Goal: Task Accomplishment & Management: Use online tool/utility

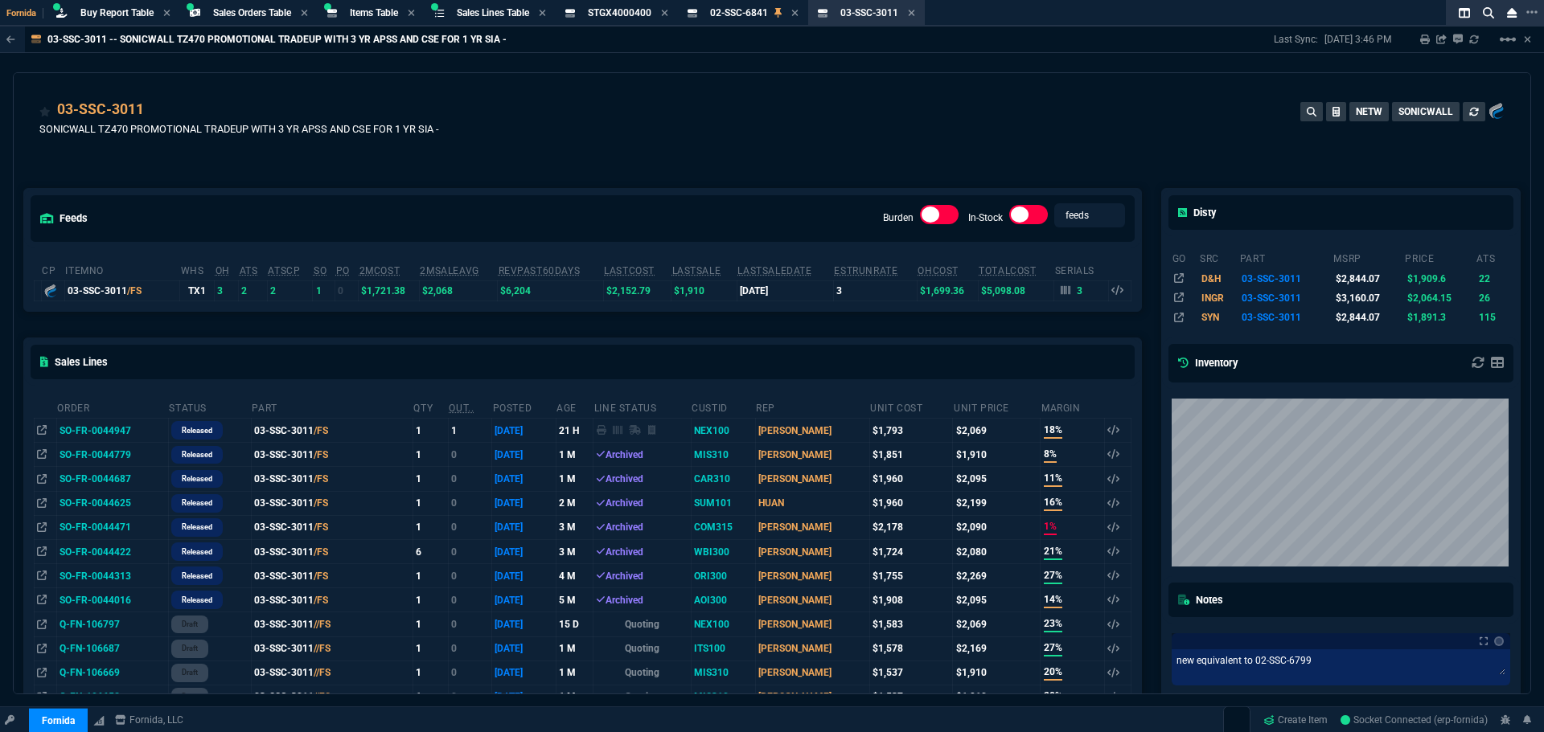
select select "9: OCAM"
click at [798, 13] on icon at bounding box center [794, 13] width 7 height 10
click at [668, 15] on icon at bounding box center [665, 13] width 6 height 6
click at [662, 15] on icon at bounding box center [658, 13] width 7 height 10
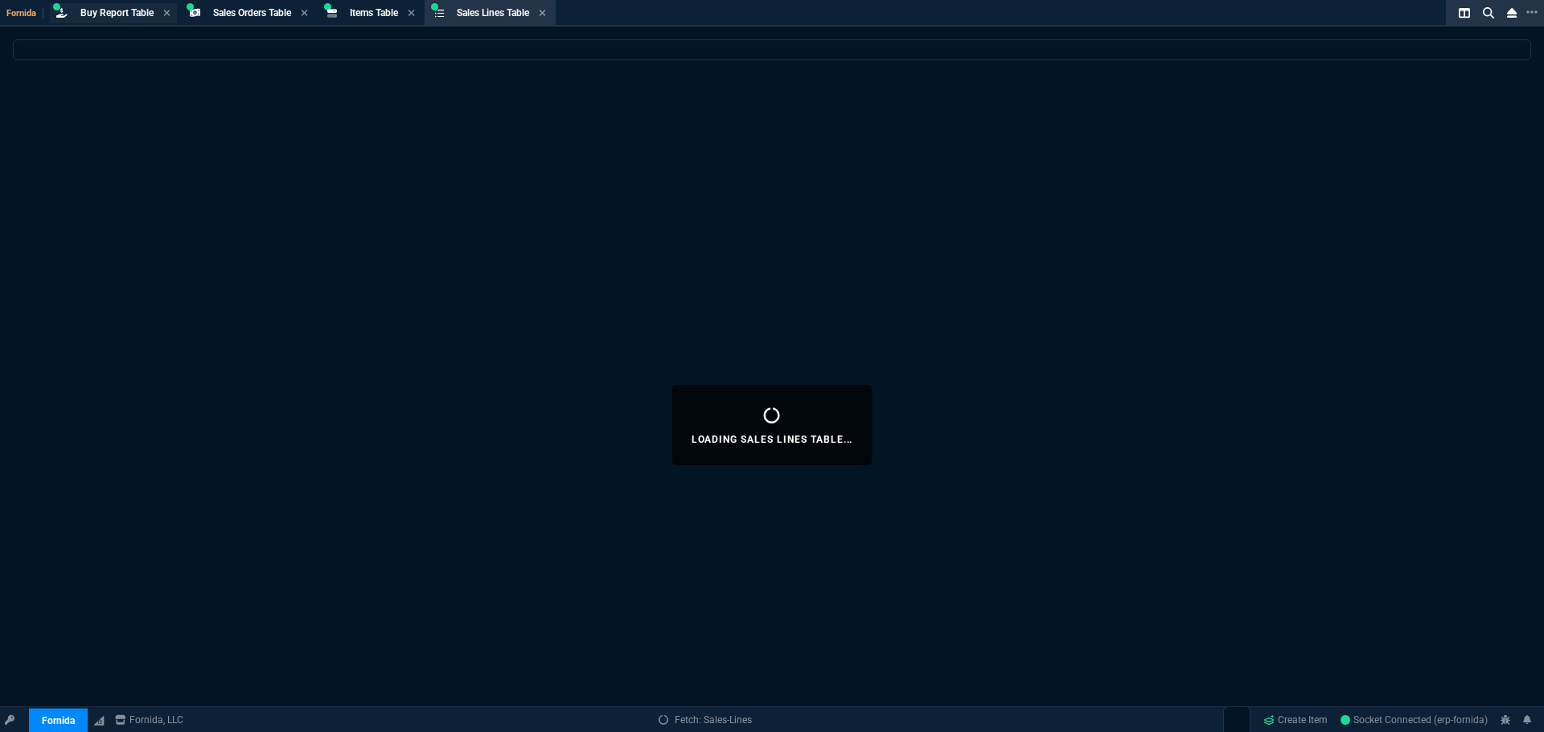
click at [133, 10] on span "Buy Report Table" at bounding box center [116, 12] width 73 height 11
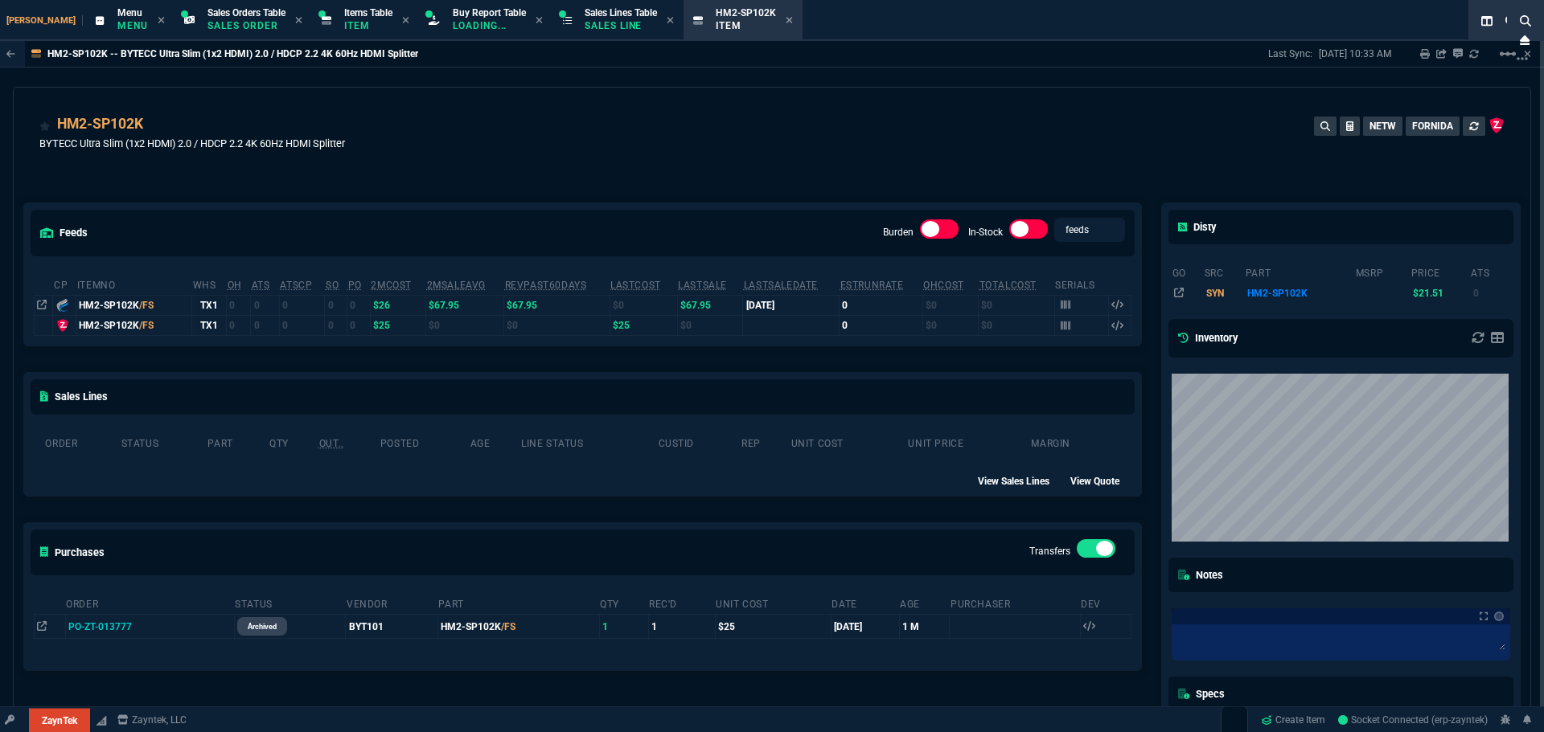
select select "9: OCAM"
click at [458, 27] on p "Loading..." at bounding box center [489, 25] width 73 height 13
